Goal: Contribute content: Add original content to the website for others to see

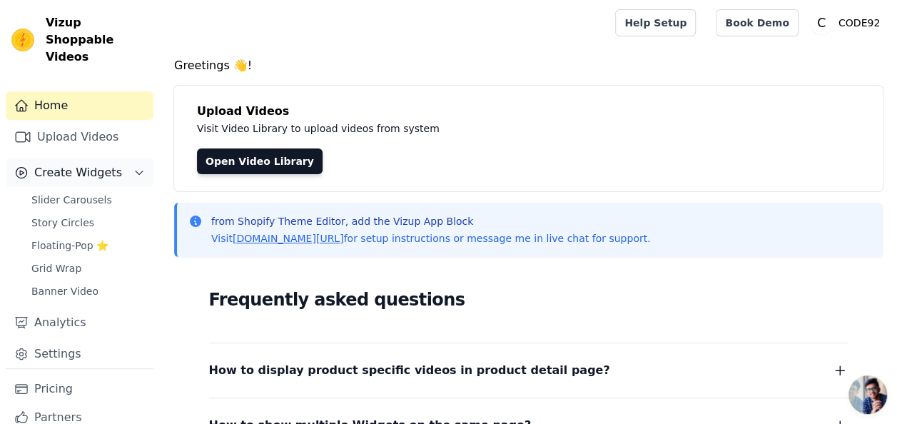
click at [71, 164] on span "Create Widgets" at bounding box center [78, 172] width 88 height 17
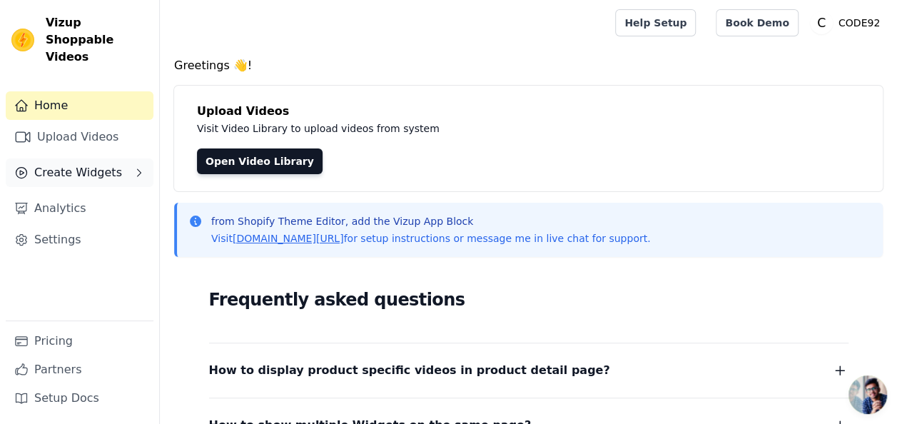
click at [71, 164] on span "Create Widgets" at bounding box center [78, 172] width 88 height 17
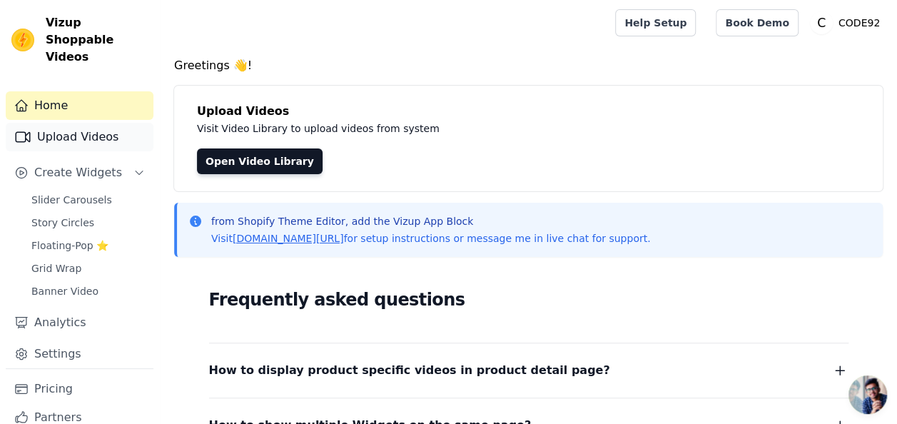
click at [76, 123] on link "Upload Videos" at bounding box center [80, 137] width 148 height 29
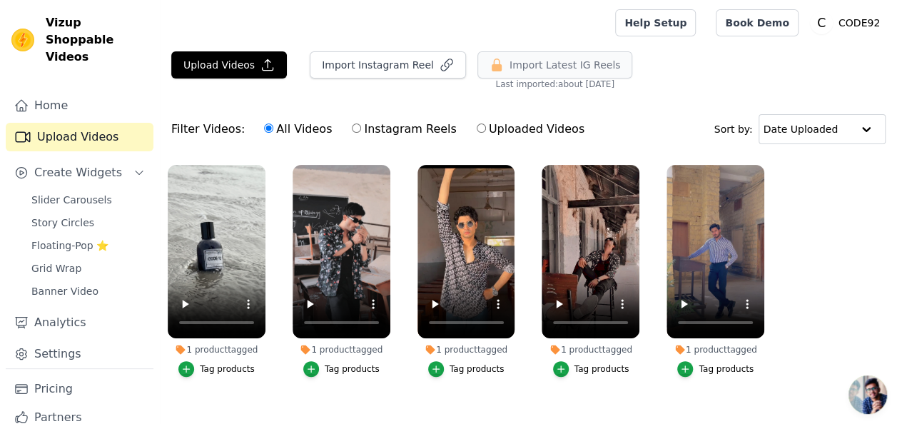
click at [544, 66] on span "Import Latest IG Reels" at bounding box center [564, 65] width 111 height 14
click at [370, 64] on button "Import Instagram Reel" at bounding box center [388, 64] width 156 height 27
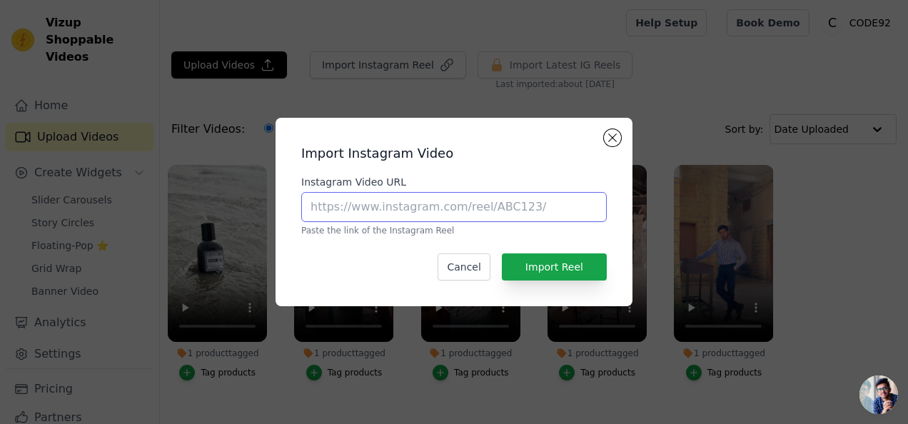
click at [452, 204] on input "Instagram Video URL" at bounding box center [453, 207] width 305 height 30
type input "[DOMAIN_NAME][URL][DOMAIN_NAME]"
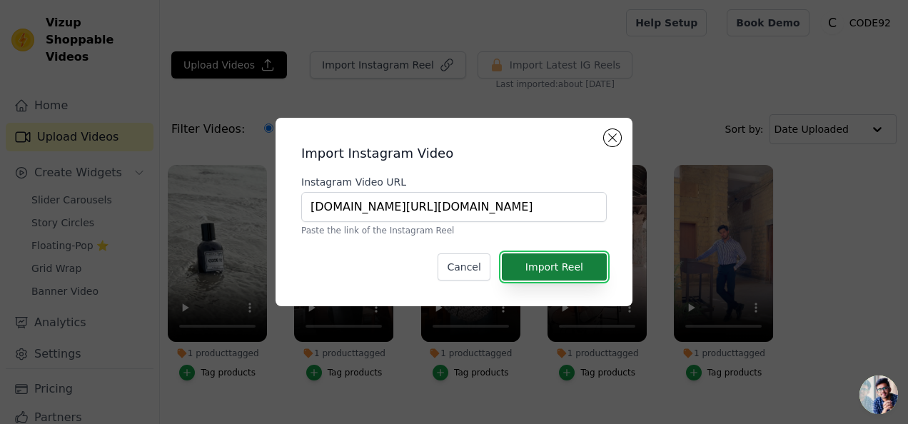
click at [575, 273] on button "Import Reel" at bounding box center [554, 266] width 105 height 27
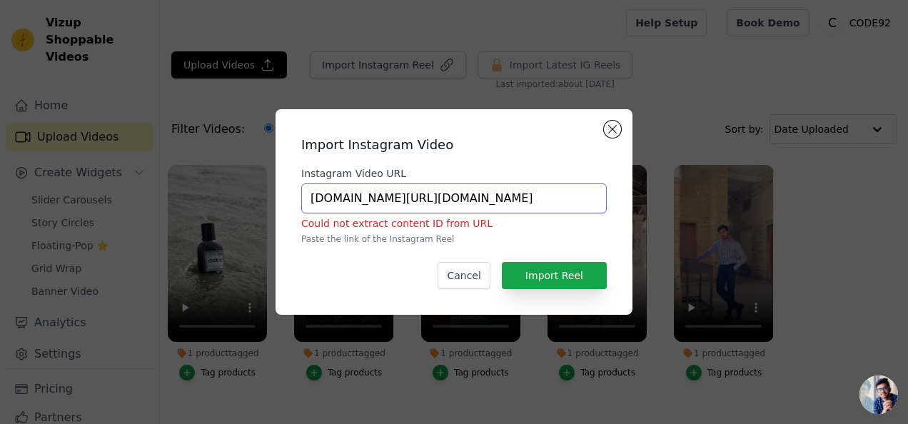
drag, startPoint x: 491, startPoint y: 195, endPoint x: 212, endPoint y: 193, distance: 279.0
click at [212, 193] on div "Import Instagram Video Instagram Video URL [DOMAIN_NAME][URL][DOMAIN_NAME] Coul…" at bounding box center [454, 211] width 862 height 251
click at [494, 198] on input "[DOMAIN_NAME][URL][DOMAIN_NAME]" at bounding box center [453, 198] width 305 height 30
click at [475, 272] on button "Cancel" at bounding box center [463, 275] width 52 height 27
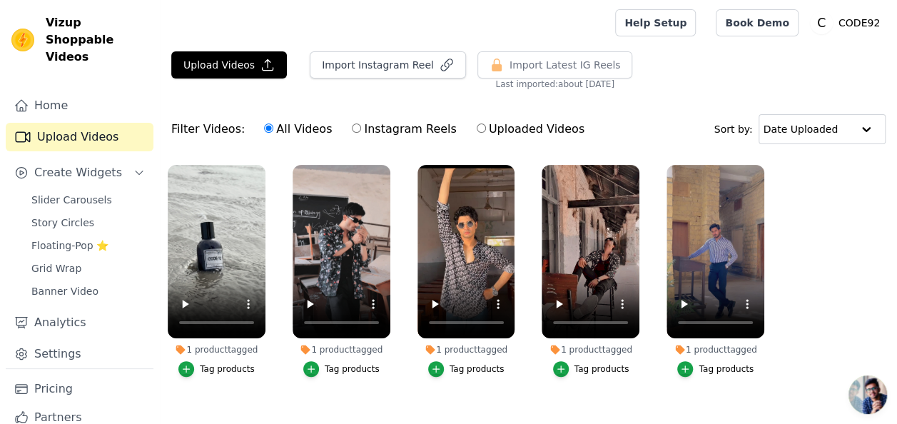
click at [353, 130] on label "Instagram Reels" at bounding box center [404, 129] width 106 height 19
click at [353, 130] on input "Instagram Reels" at bounding box center [356, 127] width 9 height 9
radio input "true"
click at [281, 130] on label "All Videos" at bounding box center [297, 129] width 69 height 19
click at [273, 130] on input "All Videos" at bounding box center [268, 127] width 9 height 9
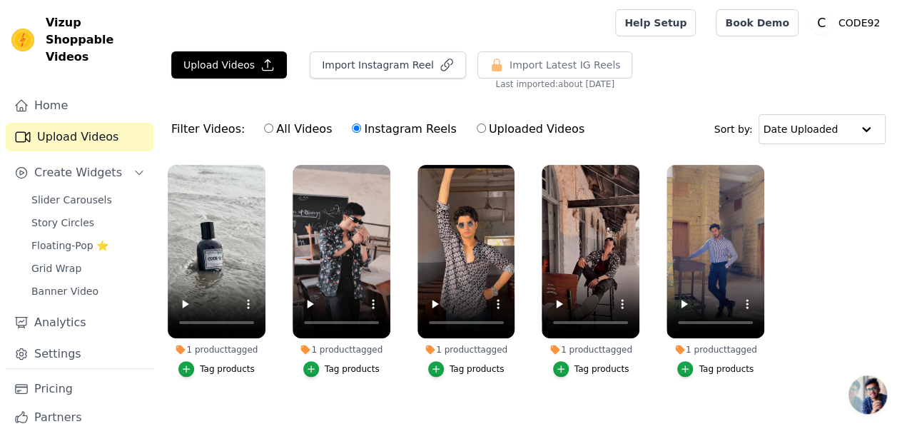
radio input "true"
click at [364, 62] on button "Import Instagram Reel" at bounding box center [388, 64] width 156 height 27
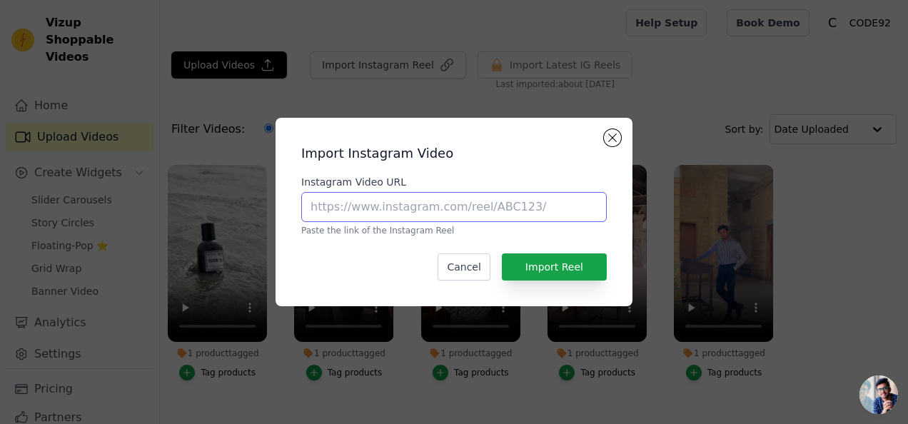
click at [535, 203] on input "Instagram Video URL" at bounding box center [453, 207] width 305 height 30
paste input "[DOMAIN_NAME][URL][DOMAIN_NAME]"
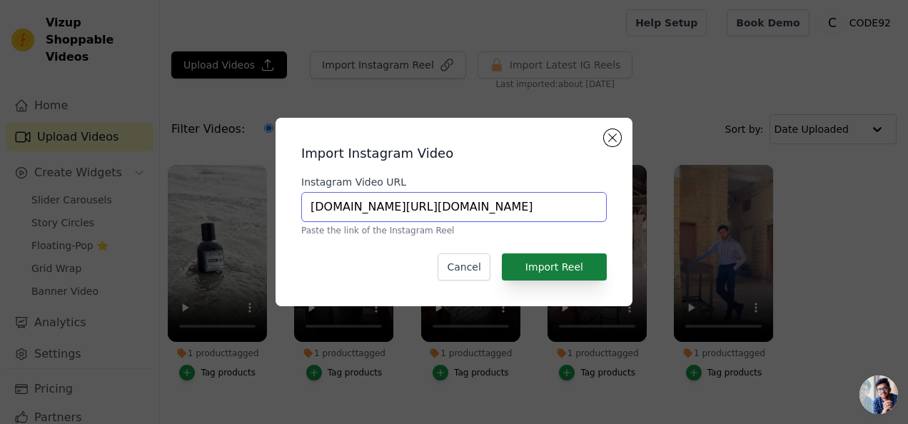
type input "[DOMAIN_NAME][URL][DOMAIN_NAME]"
click at [535, 267] on button "Import Reel" at bounding box center [554, 266] width 105 height 27
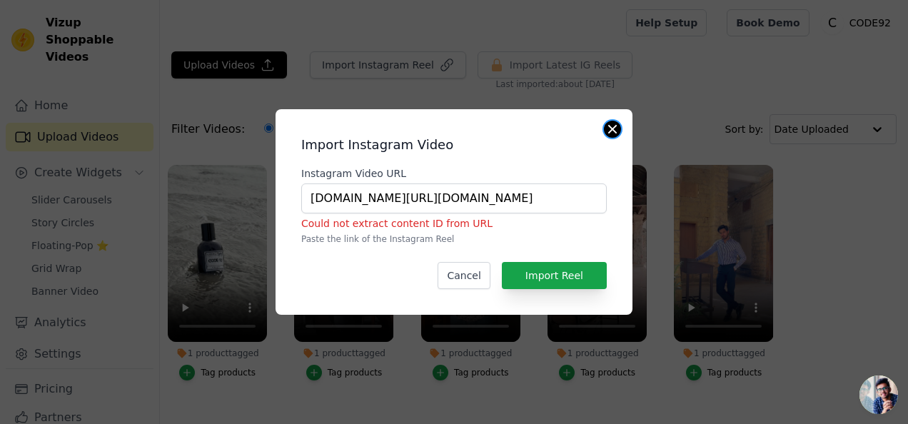
click at [611, 133] on button "Close modal" at bounding box center [612, 129] width 17 height 17
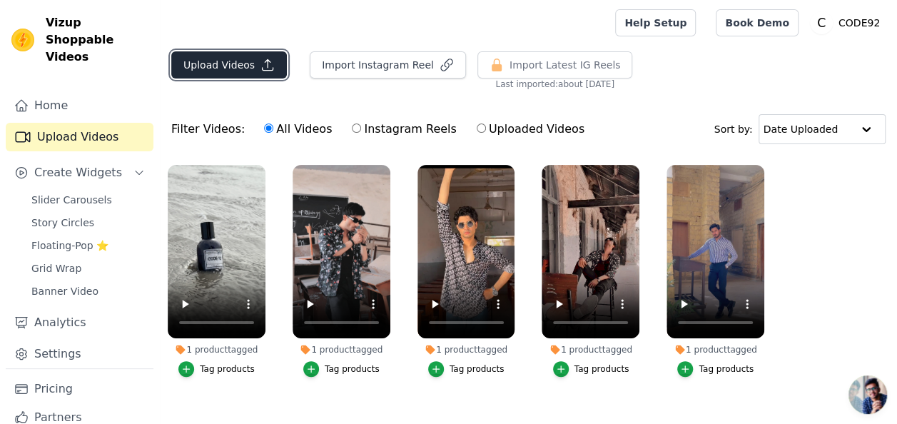
click at [240, 64] on button "Upload Videos" at bounding box center [229, 64] width 116 height 27
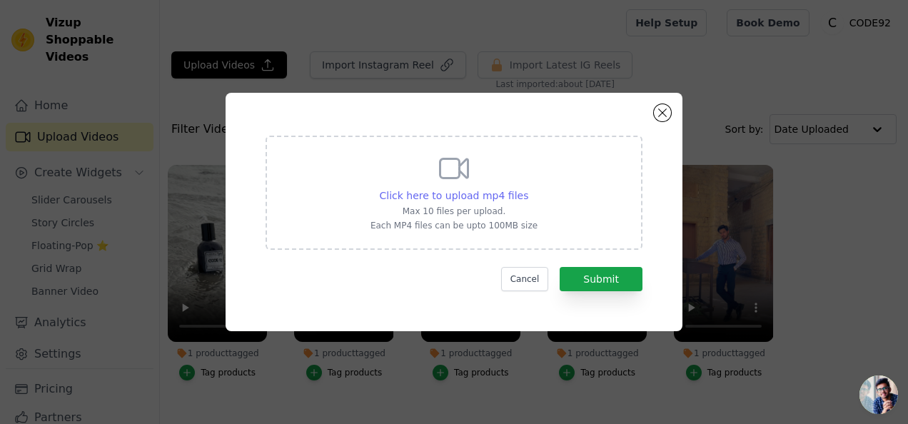
click at [465, 191] on span "Click here to upload mp4 files" at bounding box center [454, 195] width 149 height 11
click at [527, 188] on input "Click here to upload mp4 files Max 10 files per upload. Each MP4 files can be u…" at bounding box center [527, 188] width 1 height 1
click at [662, 122] on div "Click here to upload mp4 files Max 10 files per upload. Each MP4 files can be u…" at bounding box center [453, 212] width 457 height 238
click at [662, 111] on button "Close modal" at bounding box center [662, 112] width 17 height 17
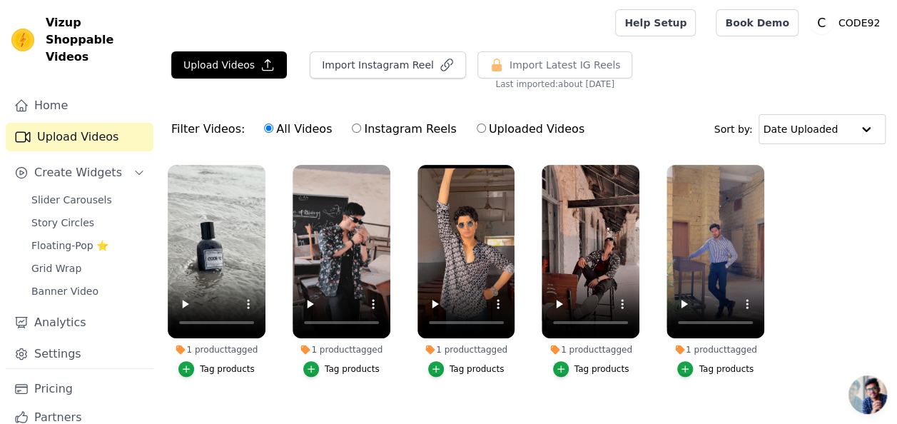
click at [476, 133] on label "Uploaded Videos" at bounding box center [530, 129] width 109 height 19
click at [477, 133] on input "Uploaded Videos" at bounding box center [481, 127] width 9 height 9
radio input "true"
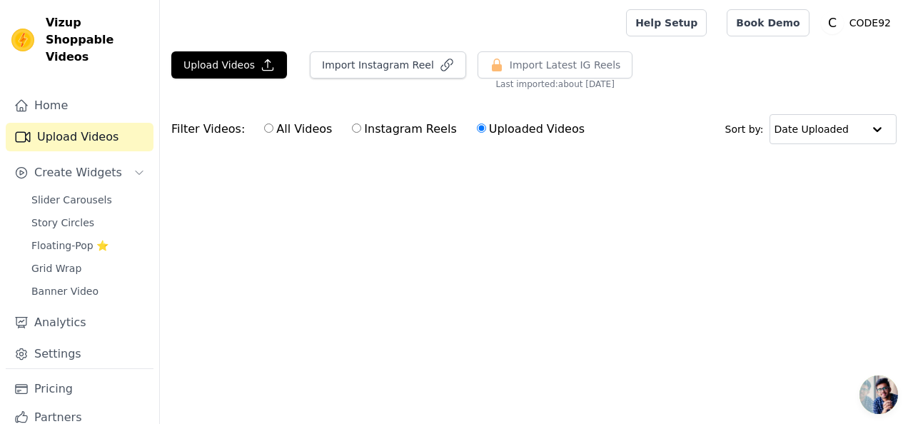
click at [264, 130] on input "All Videos" at bounding box center [268, 127] width 9 height 9
radio input "true"
